Goal: Transaction & Acquisition: Book appointment/travel/reservation

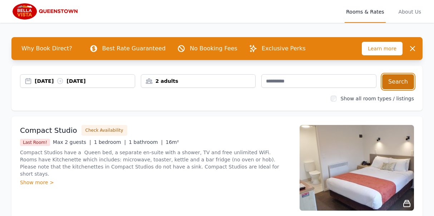
click at [398, 81] on button "Search" at bounding box center [398, 81] width 32 height 15
click at [359, 175] on img at bounding box center [357, 168] width 114 height 86
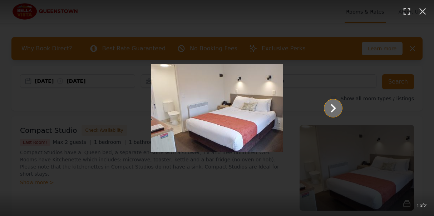
click at [334, 108] on icon "Show slide 2 of 2" at bounding box center [333, 108] width 5 height 9
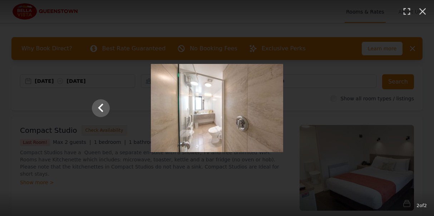
click at [316, 107] on div at bounding box center [217, 108] width 265 height 88
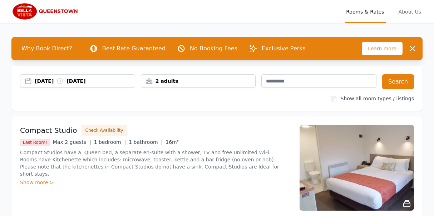
click at [330, 156] on img at bounding box center [357, 168] width 114 height 86
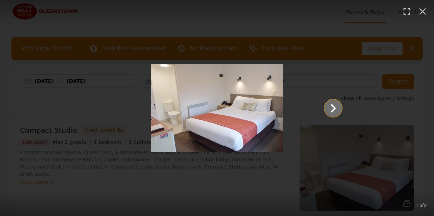
click at [334, 107] on icon "Show slide 2 of 2" at bounding box center [333, 108] width 5 height 9
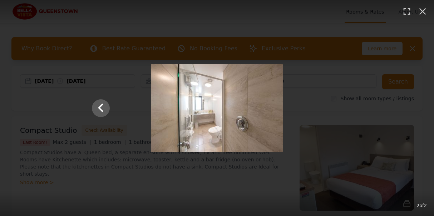
click at [305, 102] on div at bounding box center [217, 108] width 265 height 88
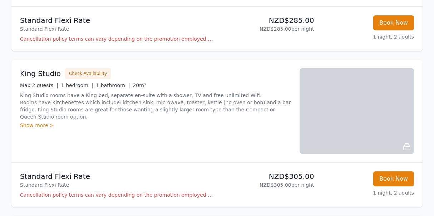
scroll to position [367, 0]
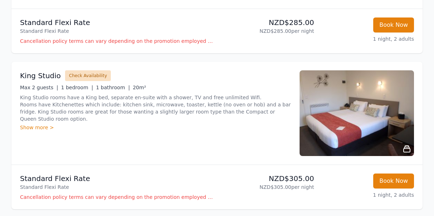
click at [91, 74] on button "Check Availability" at bounding box center [88, 75] width 46 height 11
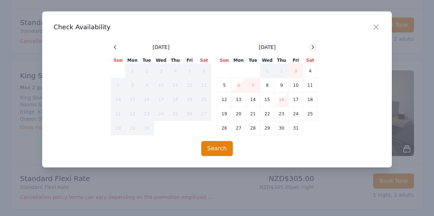
click at [314, 46] on icon at bounding box center [313, 47] width 6 height 6
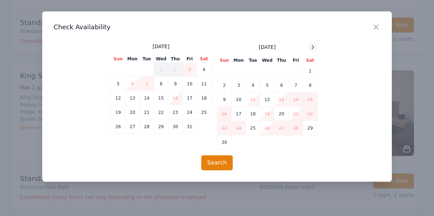
click at [314, 46] on icon at bounding box center [313, 47] width 6 height 6
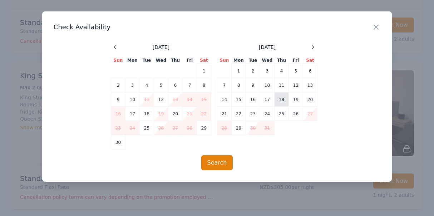
click at [282, 99] on td "18" at bounding box center [281, 100] width 14 height 14
click at [295, 99] on td "19" at bounding box center [296, 100] width 14 height 14
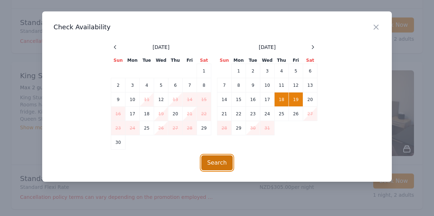
click at [219, 162] on button "Search" at bounding box center [217, 163] width 32 height 15
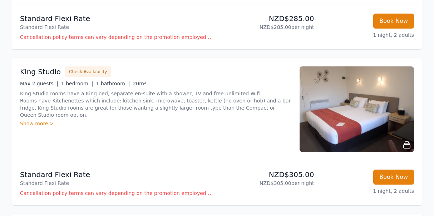
scroll to position [372, 0]
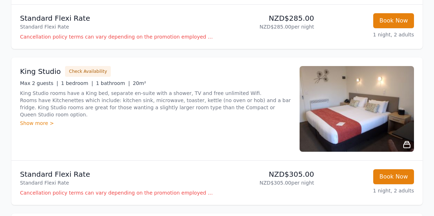
click at [189, 193] on p "Cancellation policy terms can vary depending on the promotion employed and the …" at bounding box center [117, 193] width 194 height 7
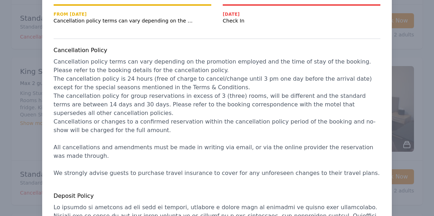
scroll to position [0, 0]
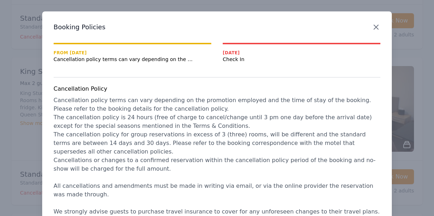
click at [377, 26] on icon "button" at bounding box center [376, 27] width 4 height 4
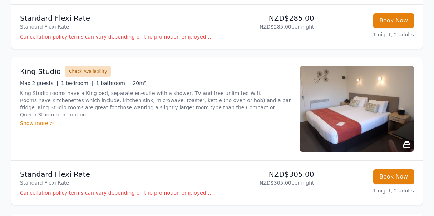
click at [87, 71] on button "Check Availability" at bounding box center [88, 71] width 46 height 11
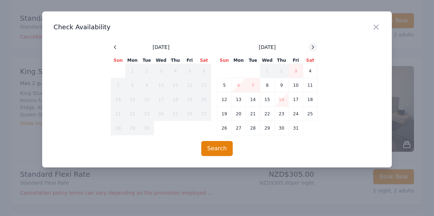
click at [313, 46] on icon at bounding box center [313, 47] width 6 height 6
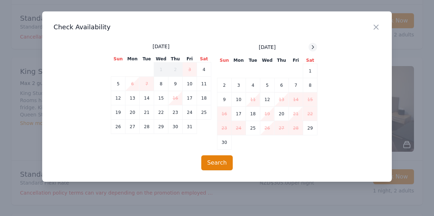
click at [313, 46] on icon at bounding box center [313, 47] width 6 height 6
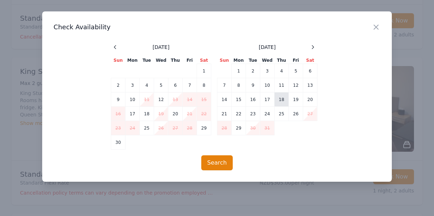
click at [282, 100] on td "18" at bounding box center [281, 100] width 14 height 14
click at [294, 99] on td "19" at bounding box center [296, 100] width 14 height 14
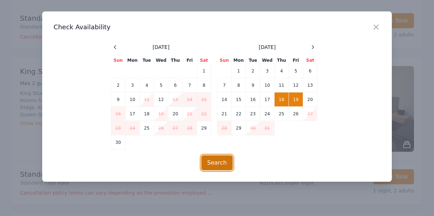
click at [219, 162] on button "Search" at bounding box center [217, 163] width 32 height 15
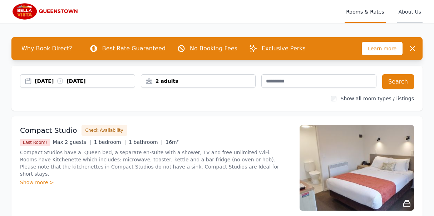
click at [410, 10] on span "About Us" at bounding box center [409, 11] width 25 height 23
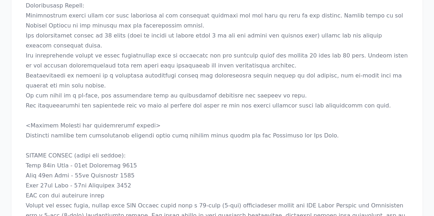
scroll to position [868, 0]
